Goal: Task Accomplishment & Management: Complete application form

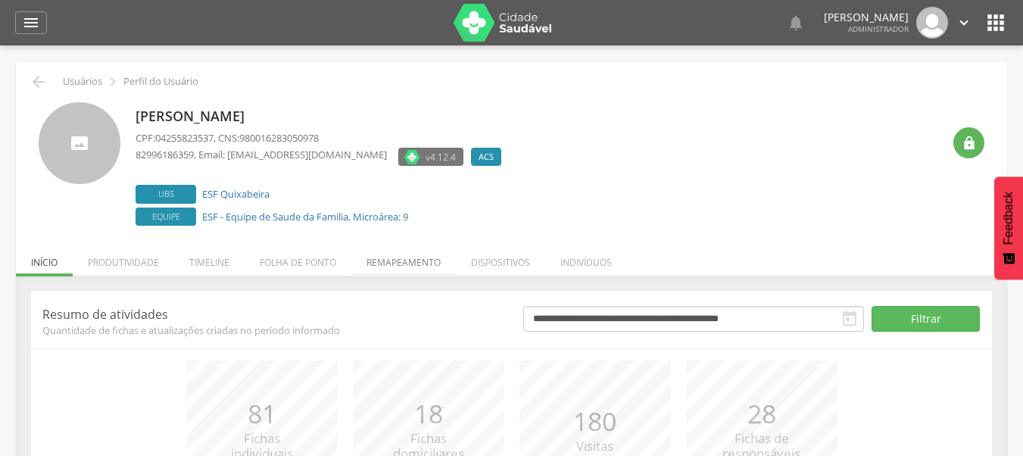
click at [413, 258] on li "Remapeamento" at bounding box center [403, 259] width 105 height 36
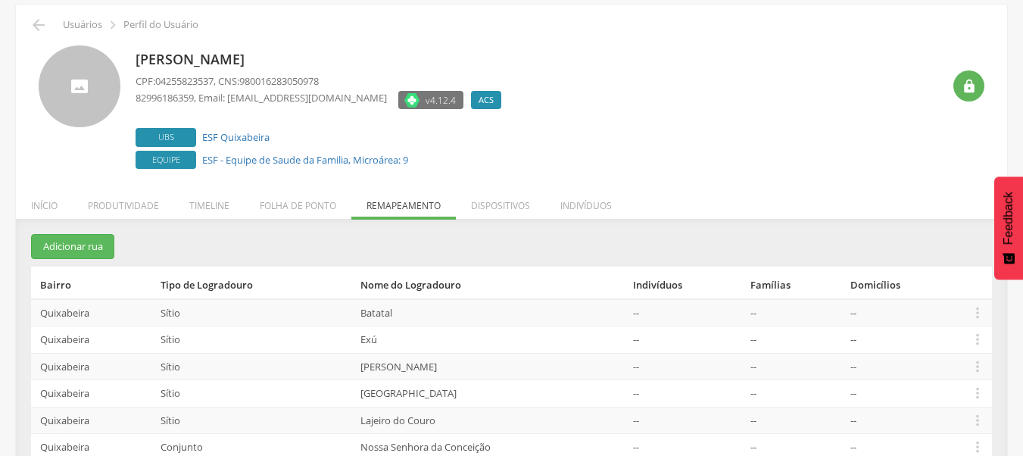
scroll to position [141, 0]
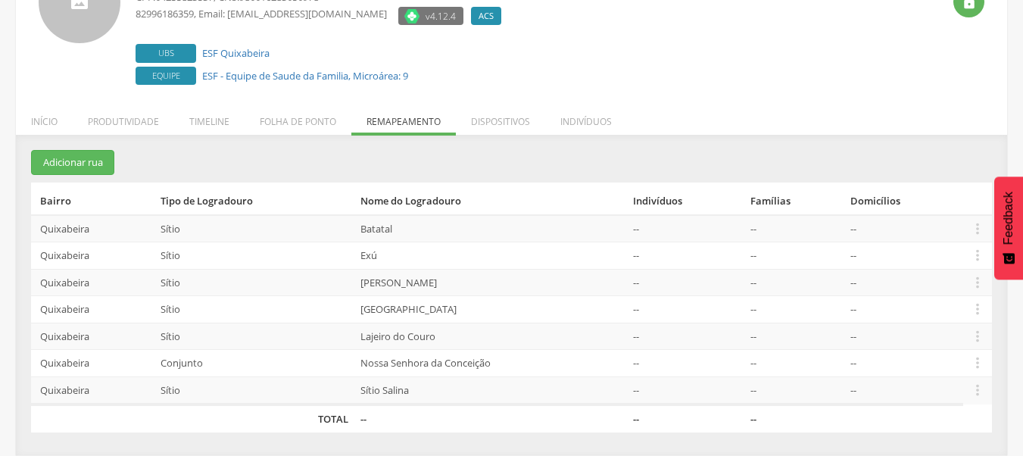
click at [88, 175] on section "Adicionar rua Bairro Tipo de Logradouro Nome do Logradouro Indivíduos Famílias …" at bounding box center [511, 291] width 961 height 283
click at [83, 169] on button "Adicionar rua" at bounding box center [72, 162] width 83 height 25
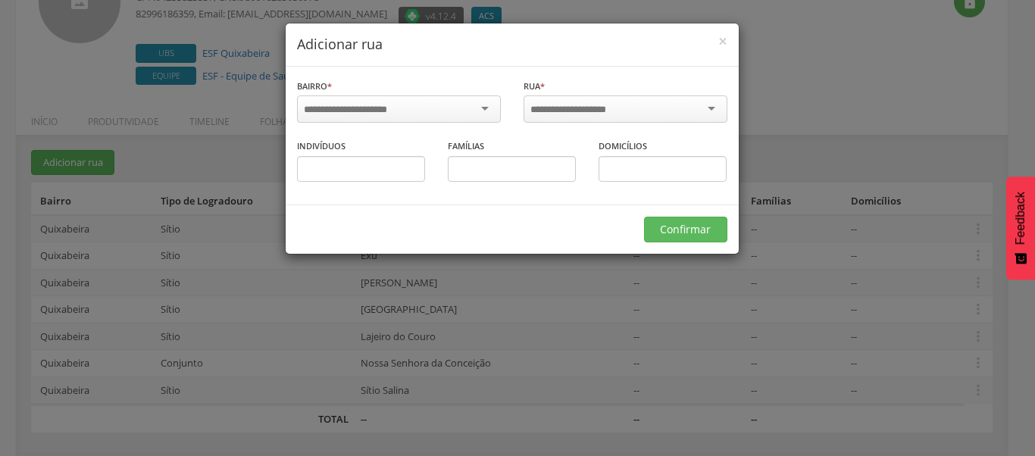
click at [383, 108] on input "select-one" at bounding box center [355, 110] width 103 height 14
type input "*****"
click at [578, 115] on input "select-one" at bounding box center [578, 110] width 96 height 14
type input "*****"
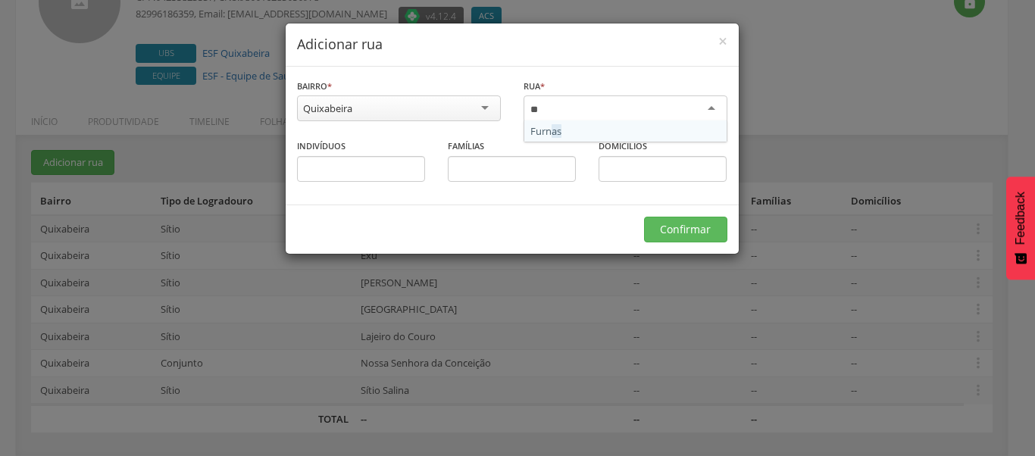
type input "***"
click at [725, 40] on span "×" at bounding box center [722, 40] width 9 height 21
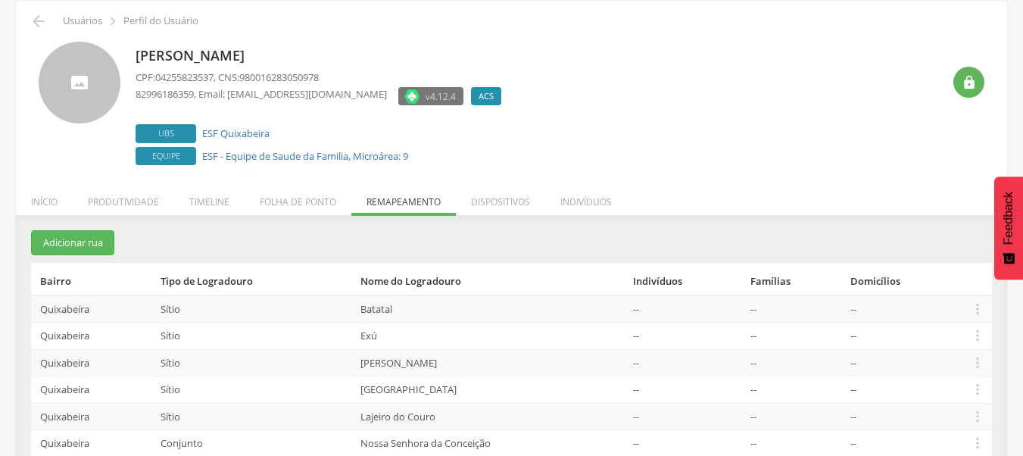
scroll to position [0, 0]
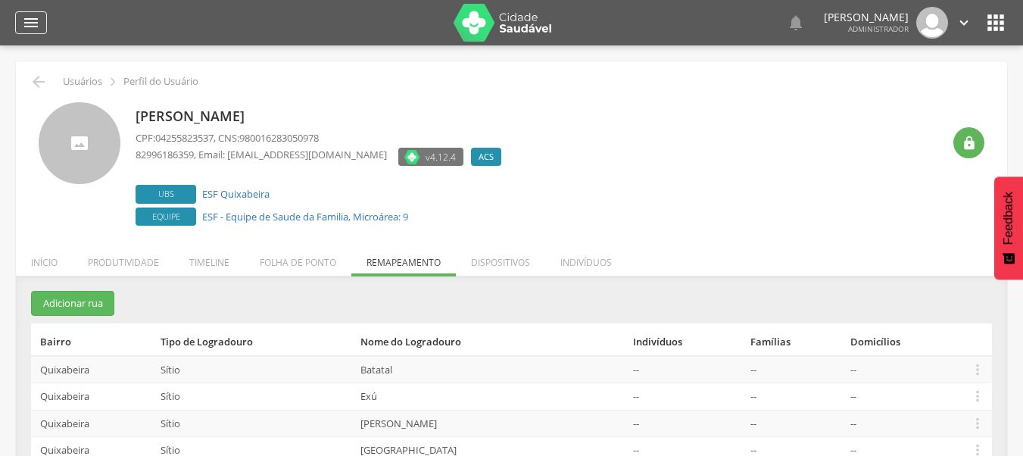
click at [30, 20] on icon "" at bounding box center [31, 23] width 18 height 18
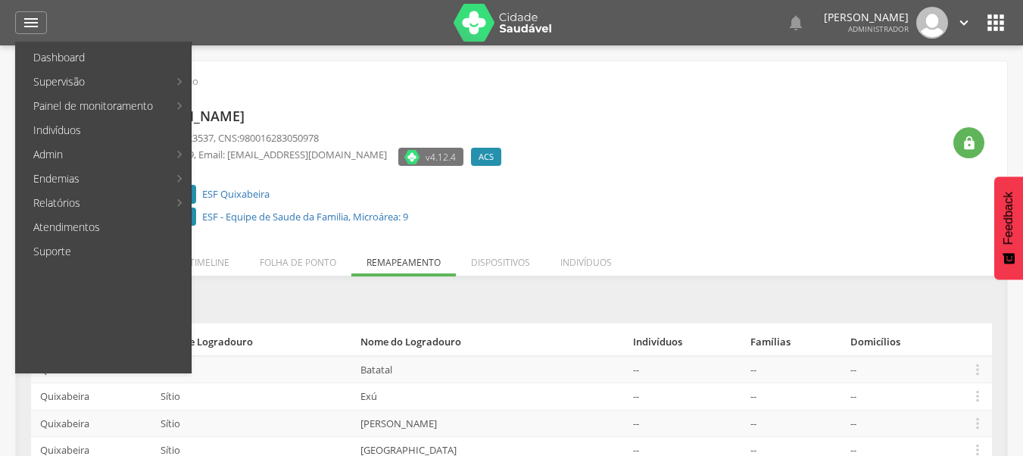
click at [727, 164] on div "Divani Santos da Silva CPF: 04255823537 , CNS: 980016283050978 82996186359 , Em…" at bounding box center [539, 165] width 807 height 127
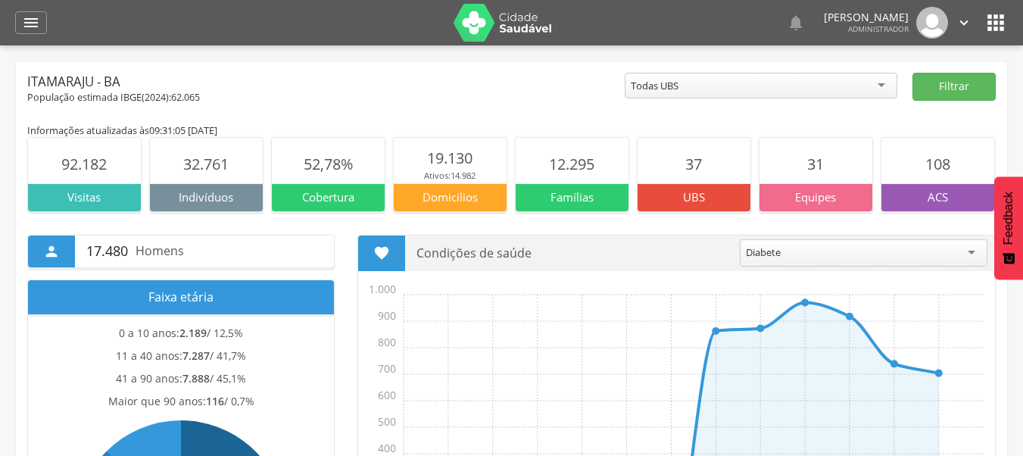
click at [1008, 20] on header " Dashboard Supervisão Produtividade Mapa da cidade Mapa de cobertura Ranking A…" at bounding box center [511, 22] width 1023 height 45
click at [998, 24] on icon "" at bounding box center [996, 23] width 24 height 24
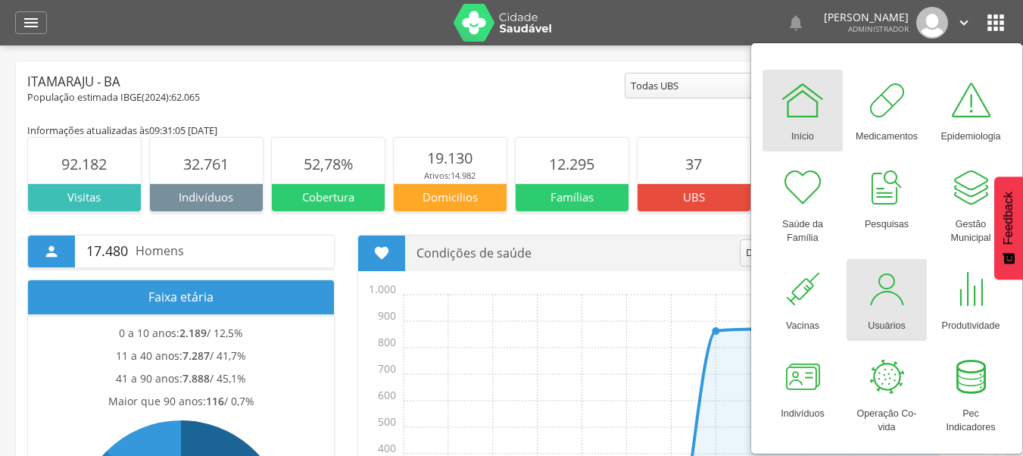
click at [891, 286] on div at bounding box center [886, 289] width 45 height 45
